Goal: Find specific page/section: Find specific page/section

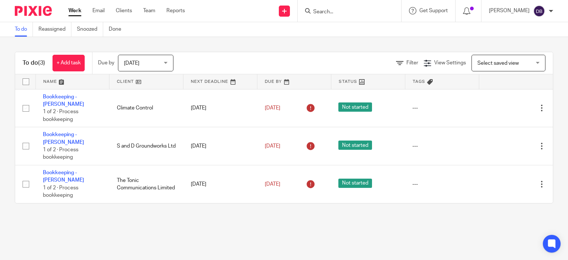
click at [370, 15] on div at bounding box center [350, 11] width 104 height 22
click at [359, 10] on input "Search" at bounding box center [346, 12] width 67 height 7
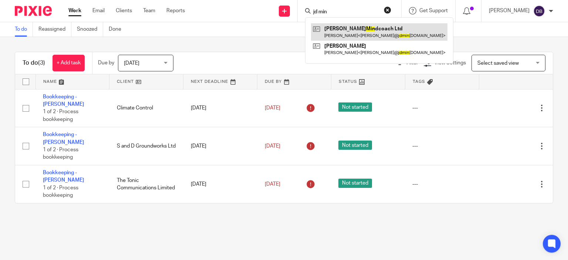
type input "jd min"
click at [352, 33] on link at bounding box center [379, 31] width 137 height 17
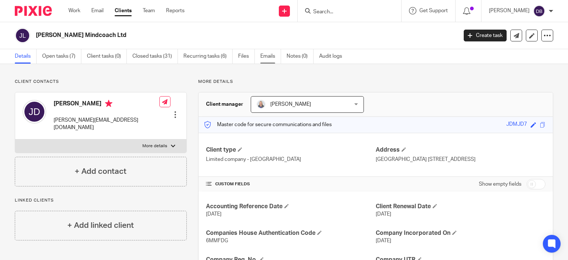
click at [269, 56] on link "Emails" at bounding box center [271, 56] width 21 height 14
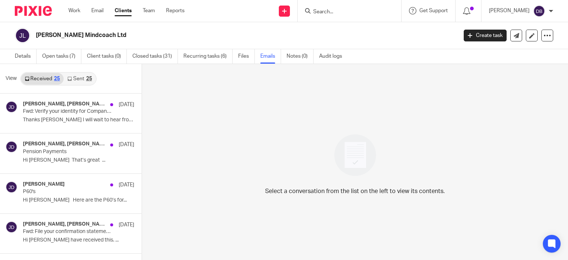
click at [84, 77] on link "Sent 25" at bounding box center [80, 79] width 32 height 12
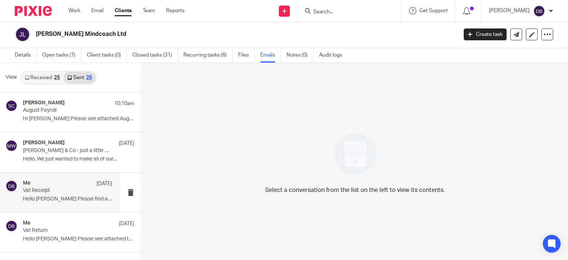
click at [74, 190] on p "Vat Receipt" at bounding box center [58, 191] width 71 height 6
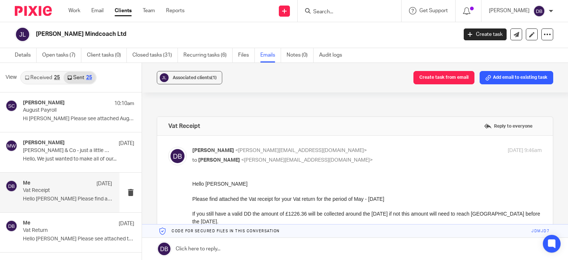
scroll to position [37, 0]
